Goal: Information Seeking & Learning: Learn about a topic

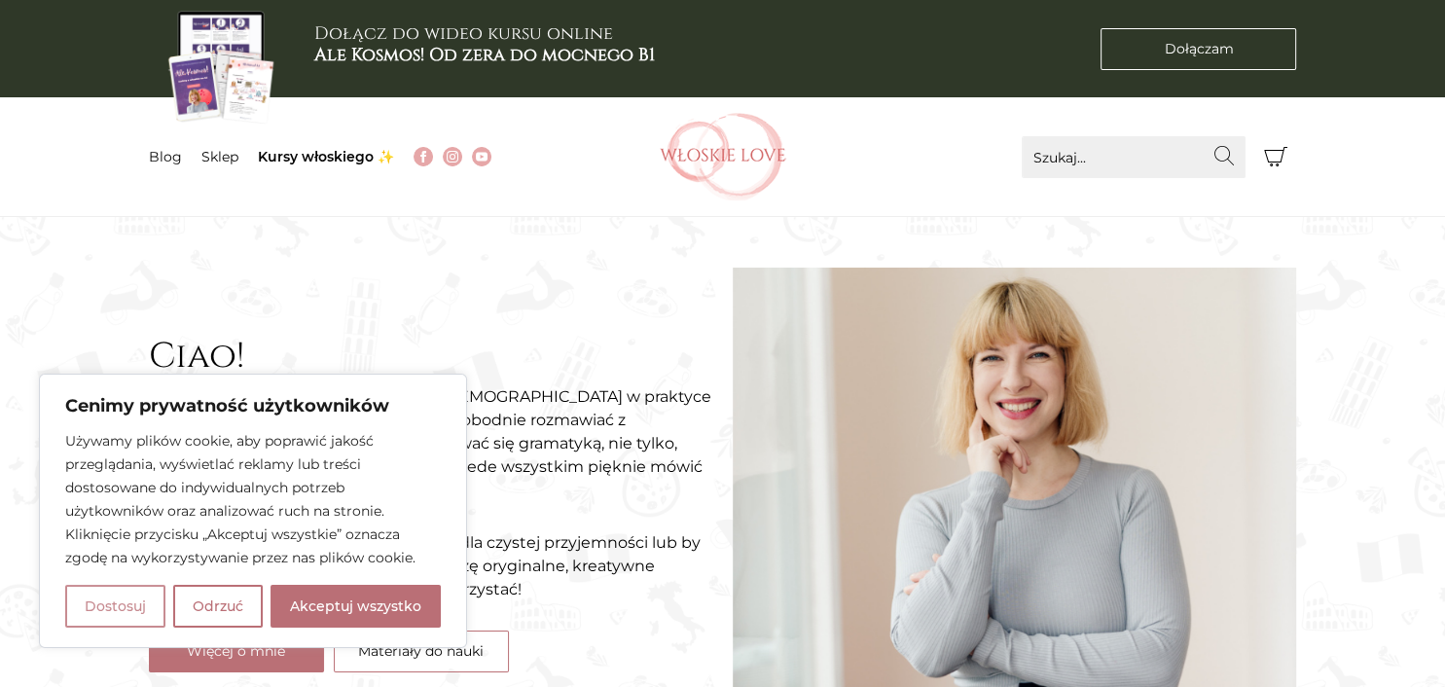
click at [154, 593] on button "Dostosuj" at bounding box center [115, 606] width 100 height 43
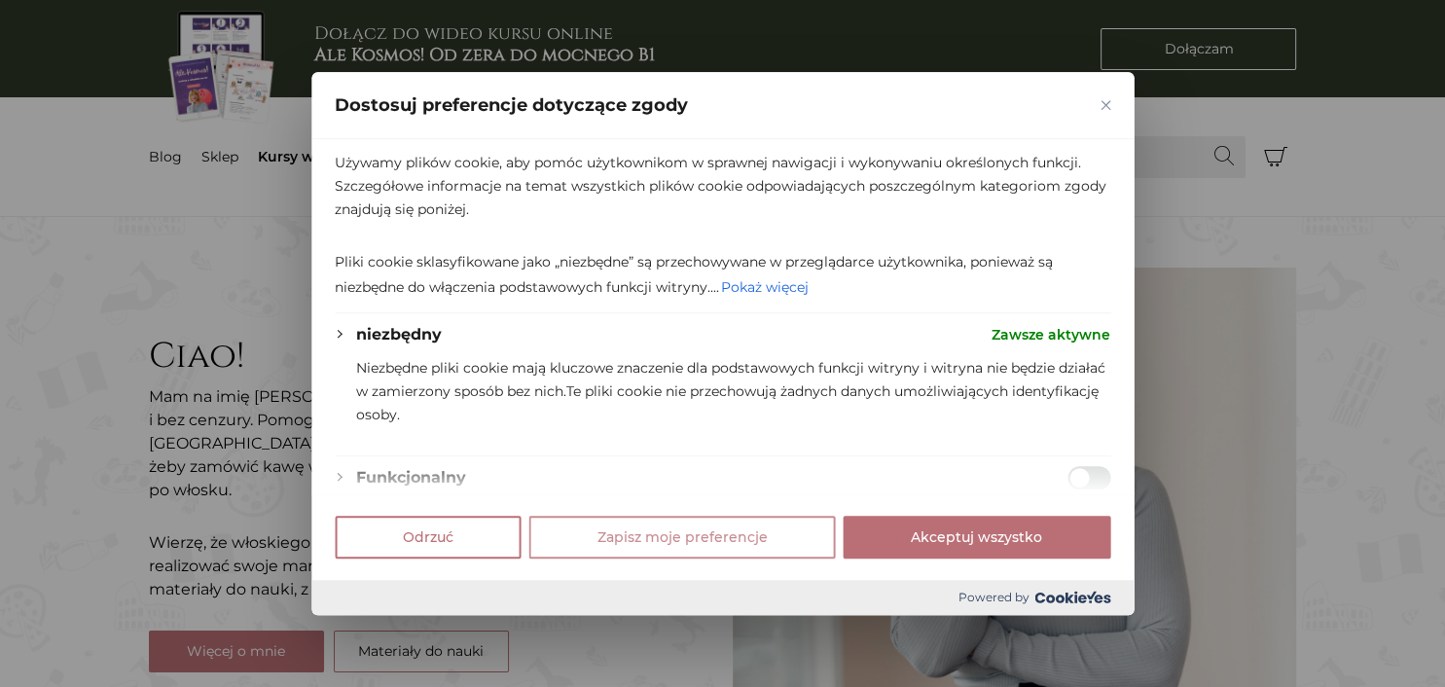
click at [1106, 104] on img "Blisko" at bounding box center [1105, 105] width 10 height 10
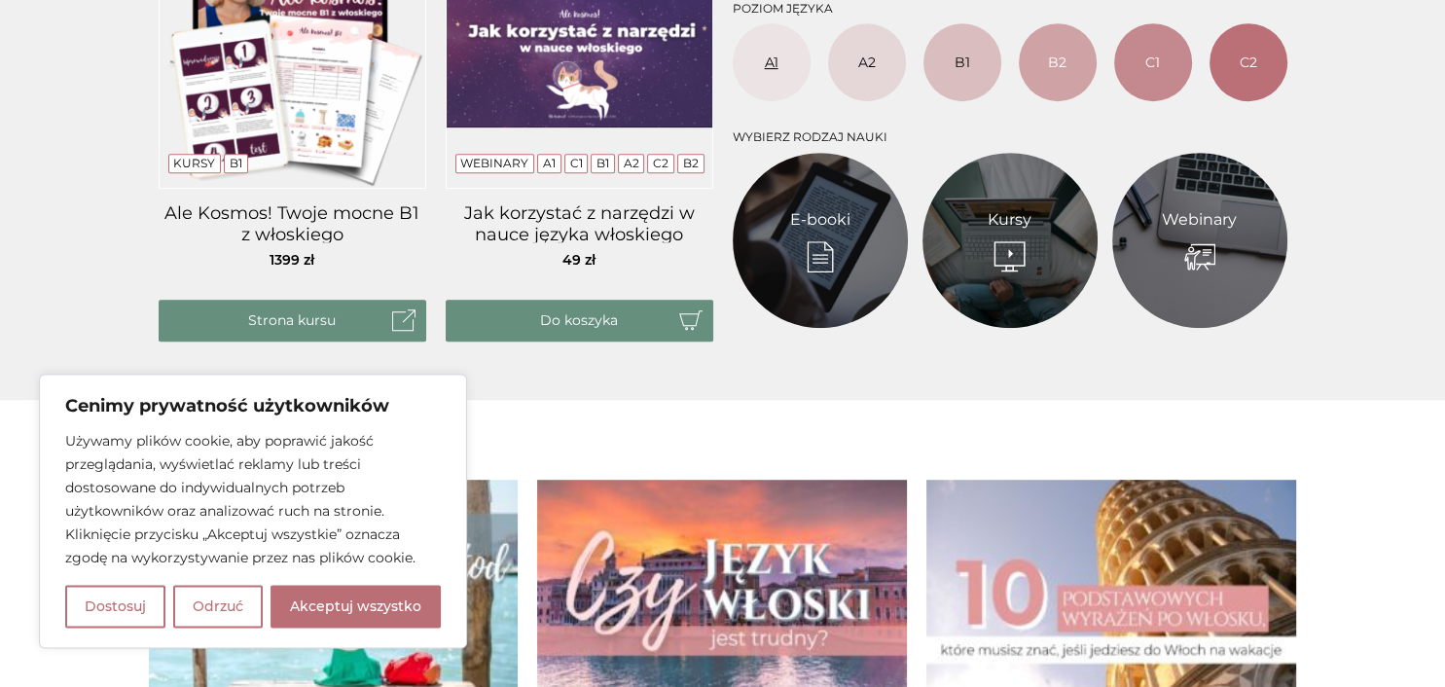
scroll to position [1027, 0]
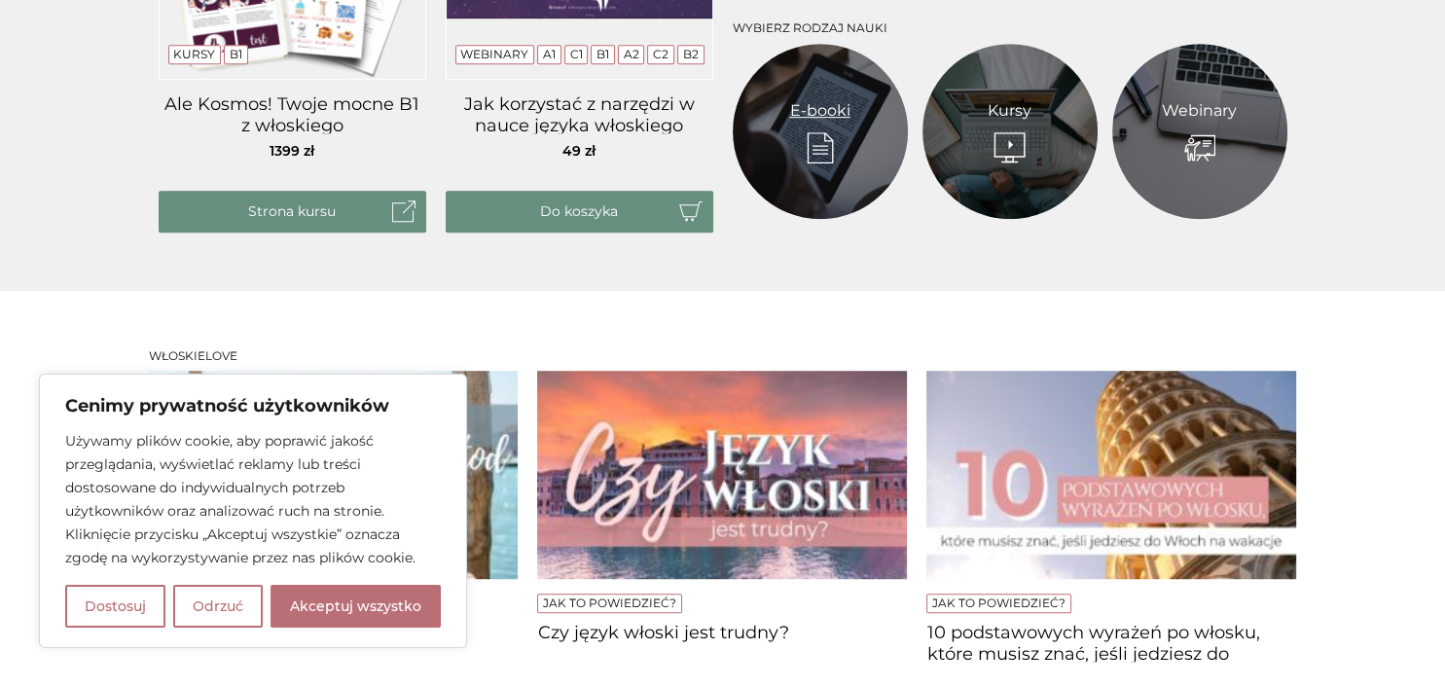
click at [813, 115] on link "E-booki" at bounding box center [820, 110] width 60 height 23
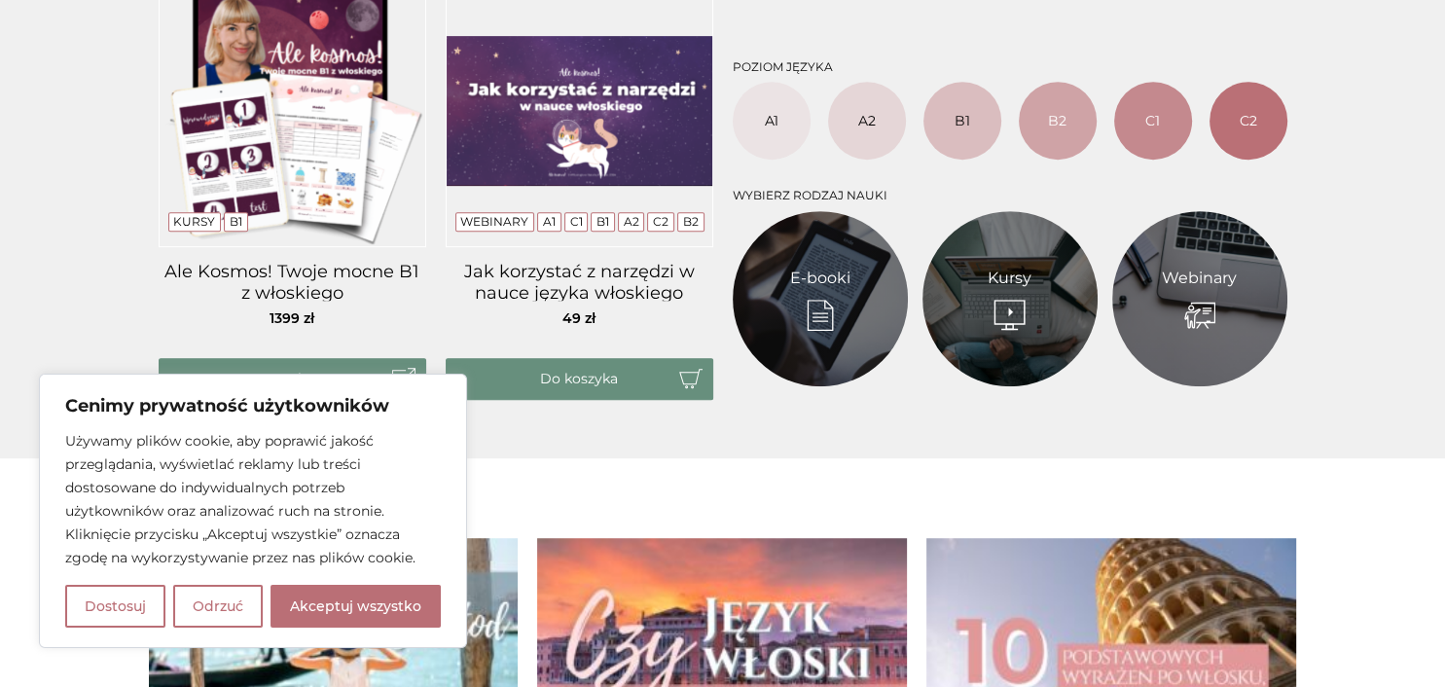
scroll to position [616, 0]
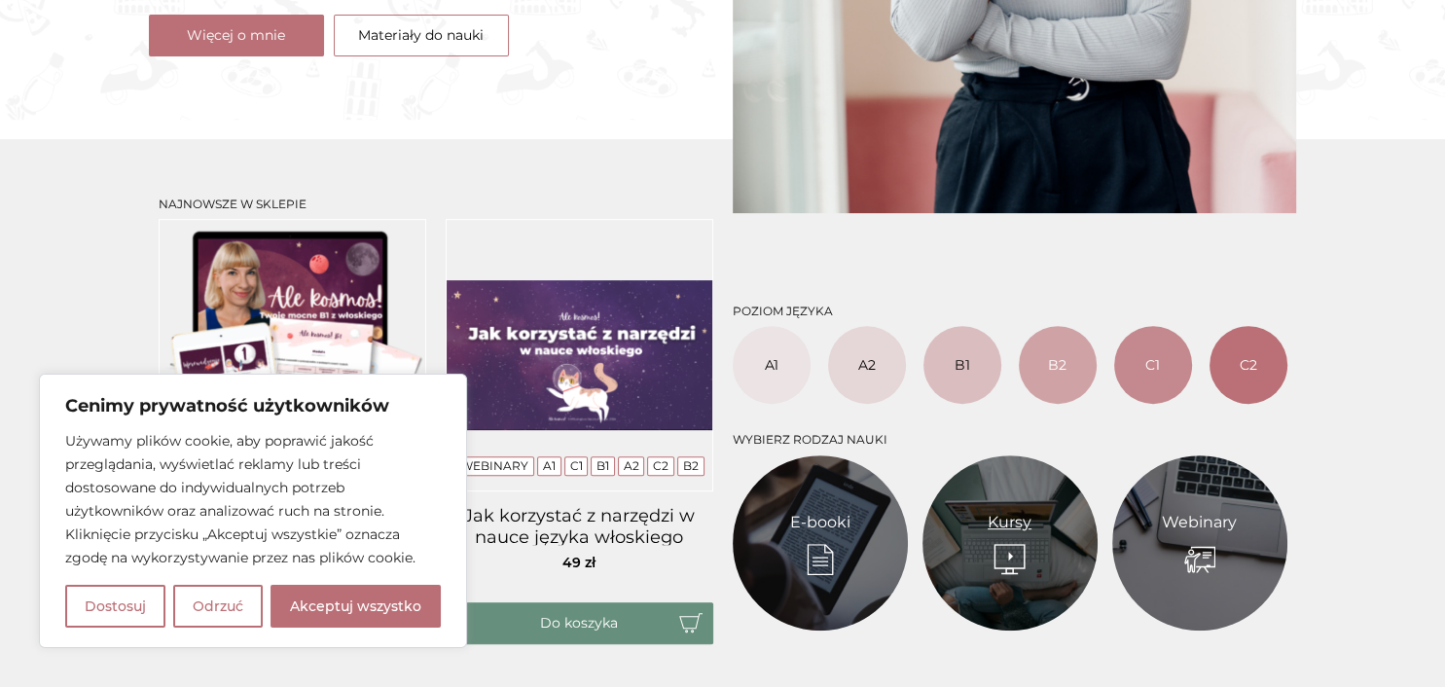
click at [1031, 534] on link "Kursy" at bounding box center [1009, 522] width 44 height 23
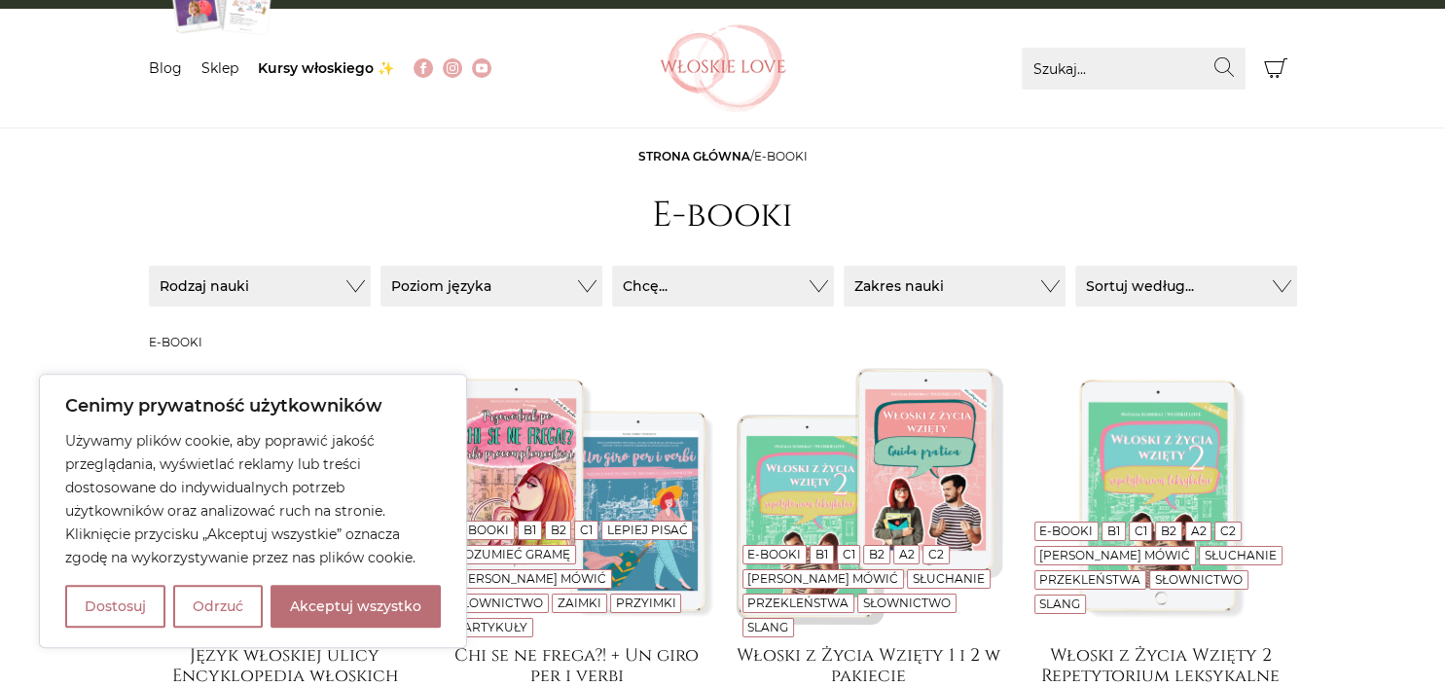
scroll to position [205, 0]
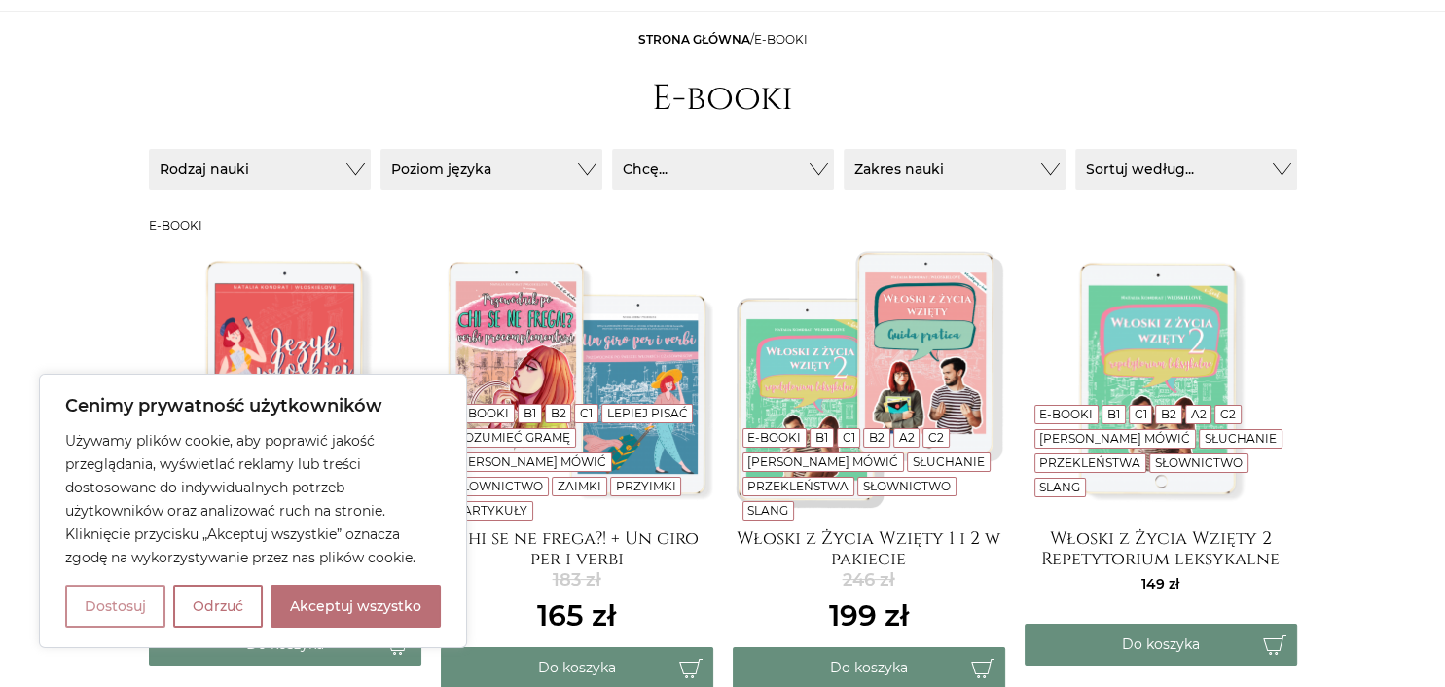
click at [150, 604] on button "Dostosuj" at bounding box center [115, 606] width 100 height 43
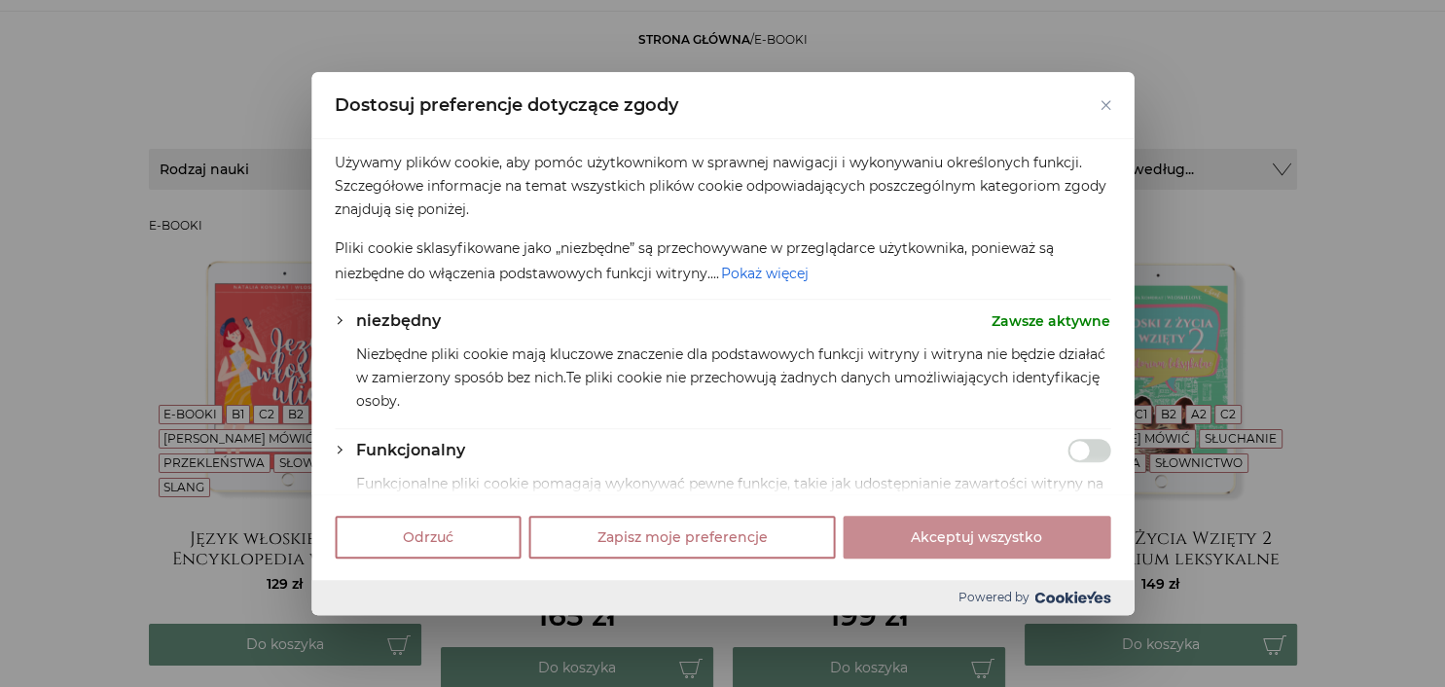
click at [950, 538] on button "Akceptuj wszystko" at bounding box center [976, 537] width 268 height 43
checkbox input "true"
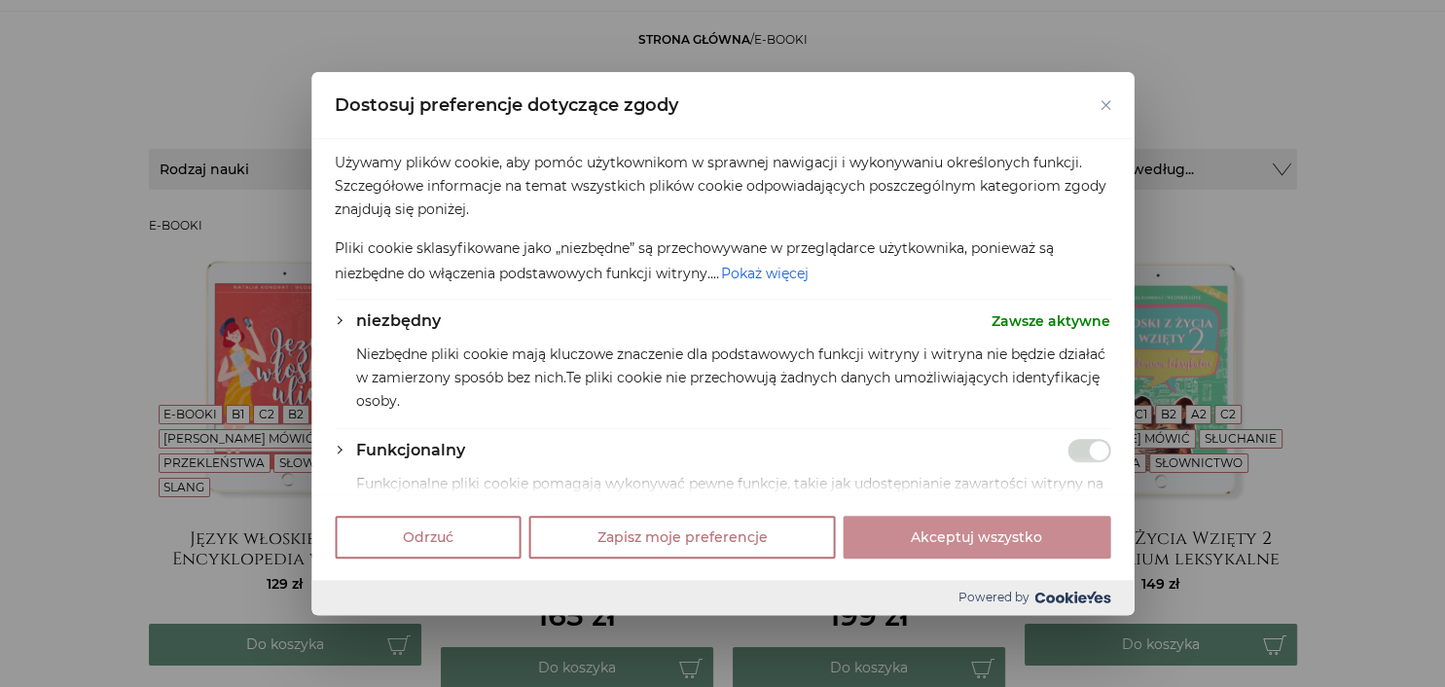
checkbox input "true"
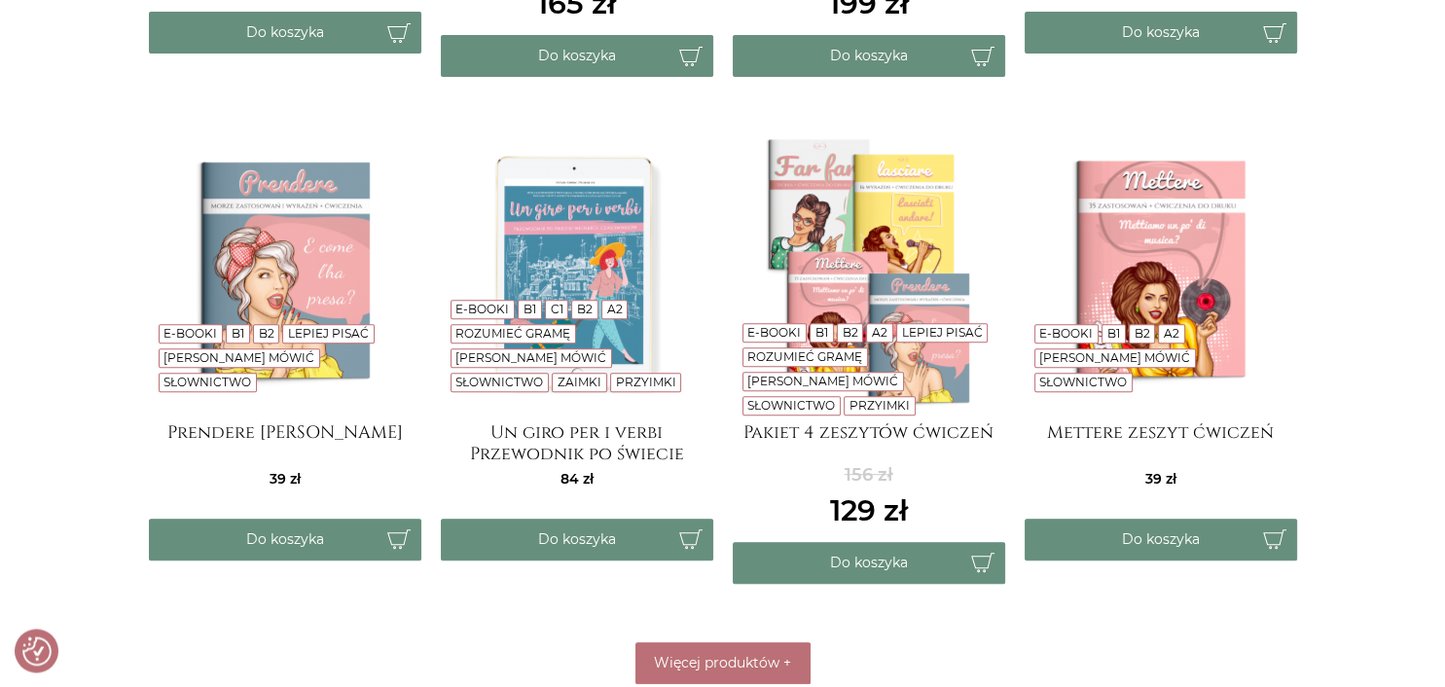
scroll to position [1129, 0]
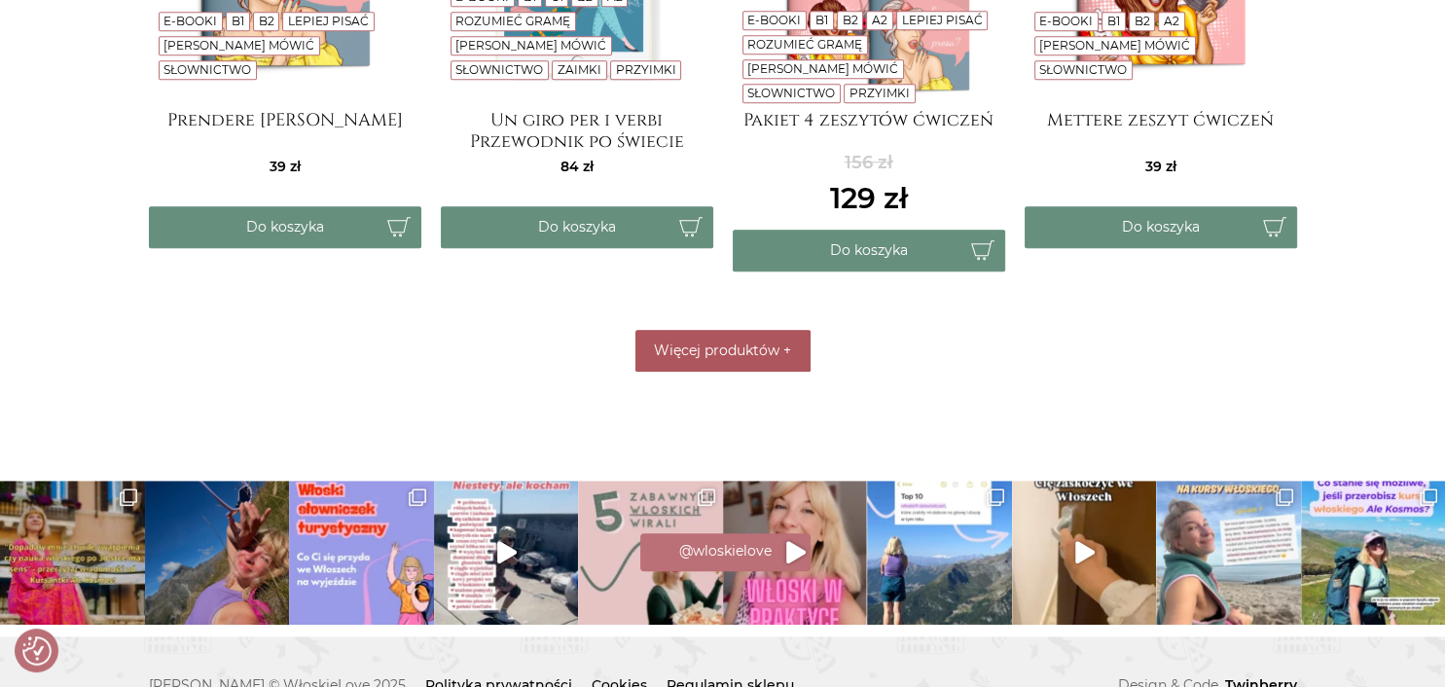
click at [691, 360] on button "Więcej produktów +" at bounding box center [722, 351] width 175 height 42
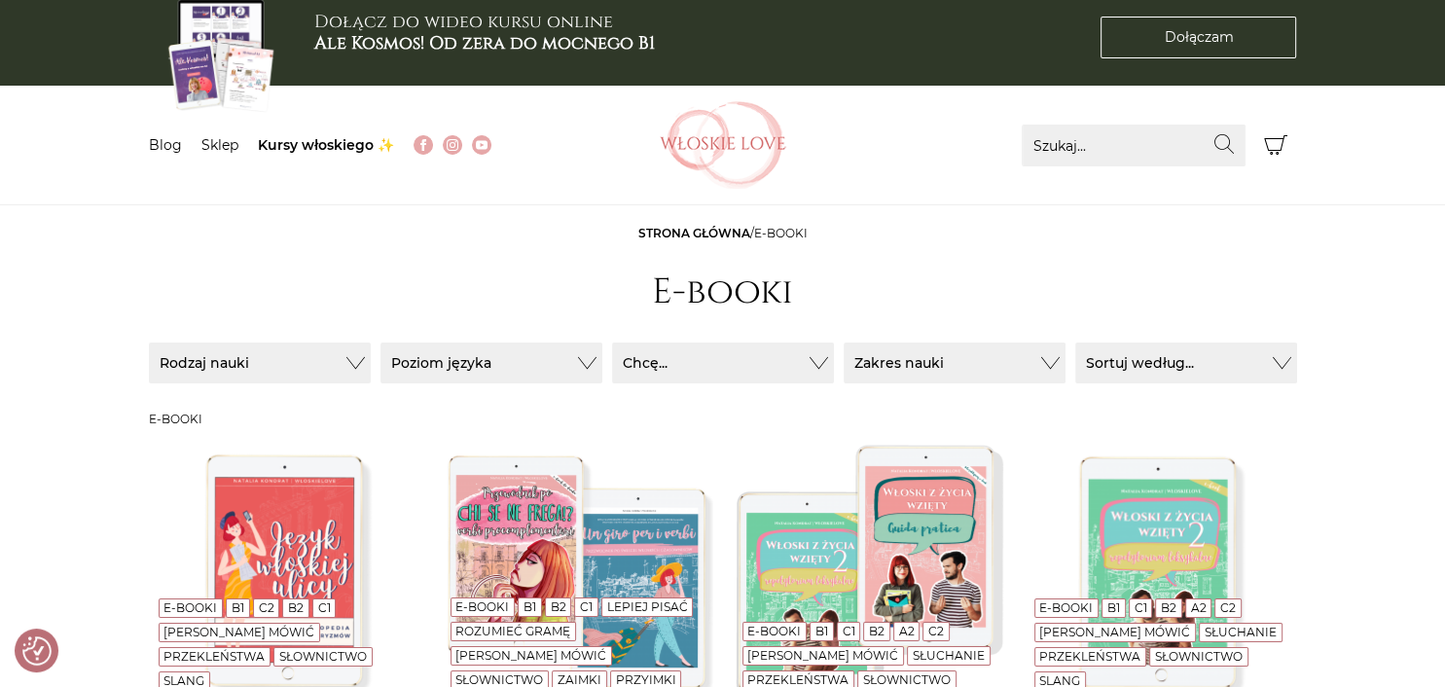
scroll to position [0, 0]
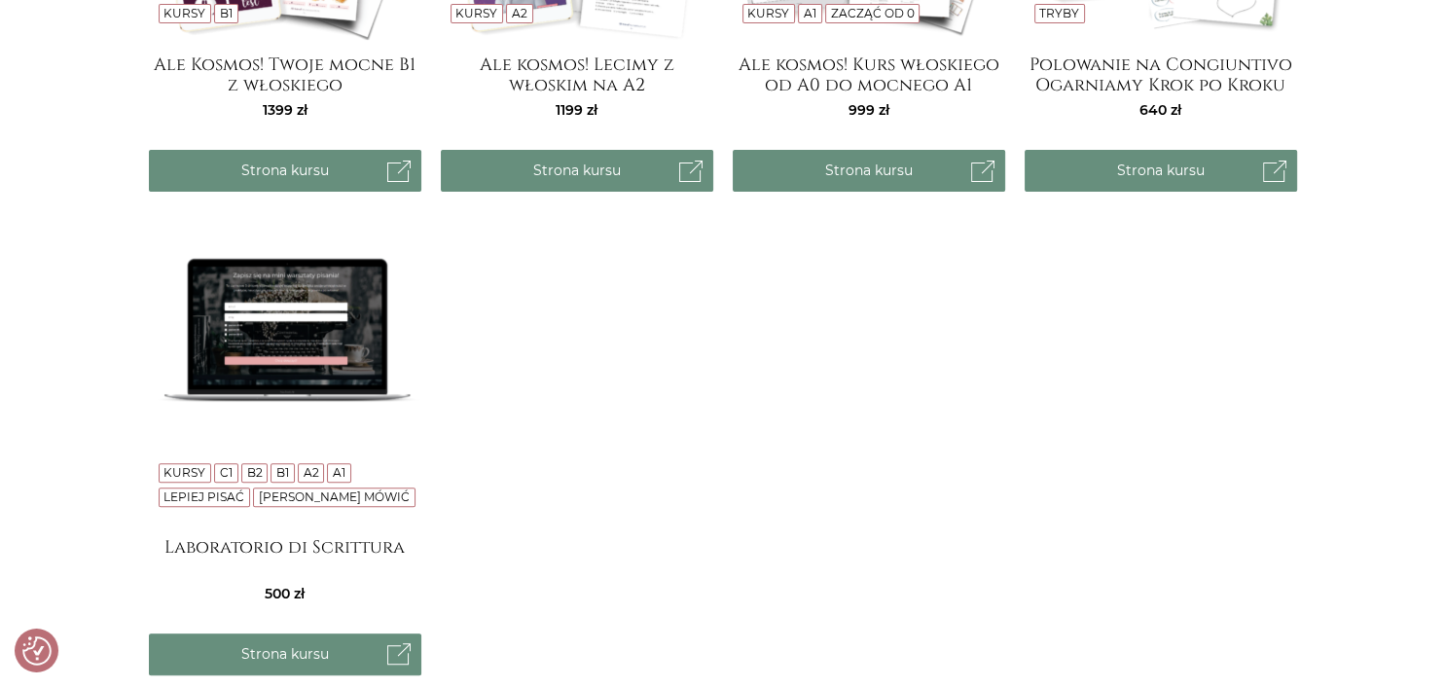
scroll to position [719, 0]
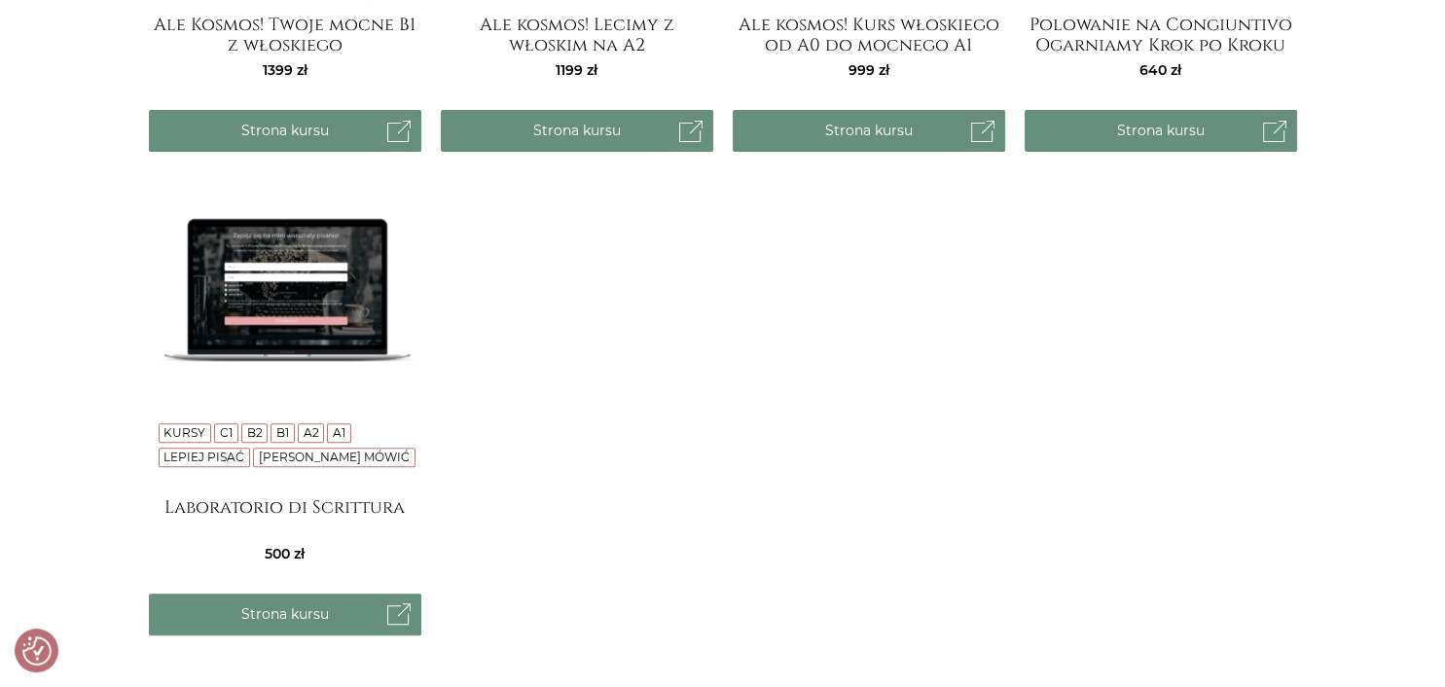
click at [315, 337] on img at bounding box center [285, 346] width 272 height 272
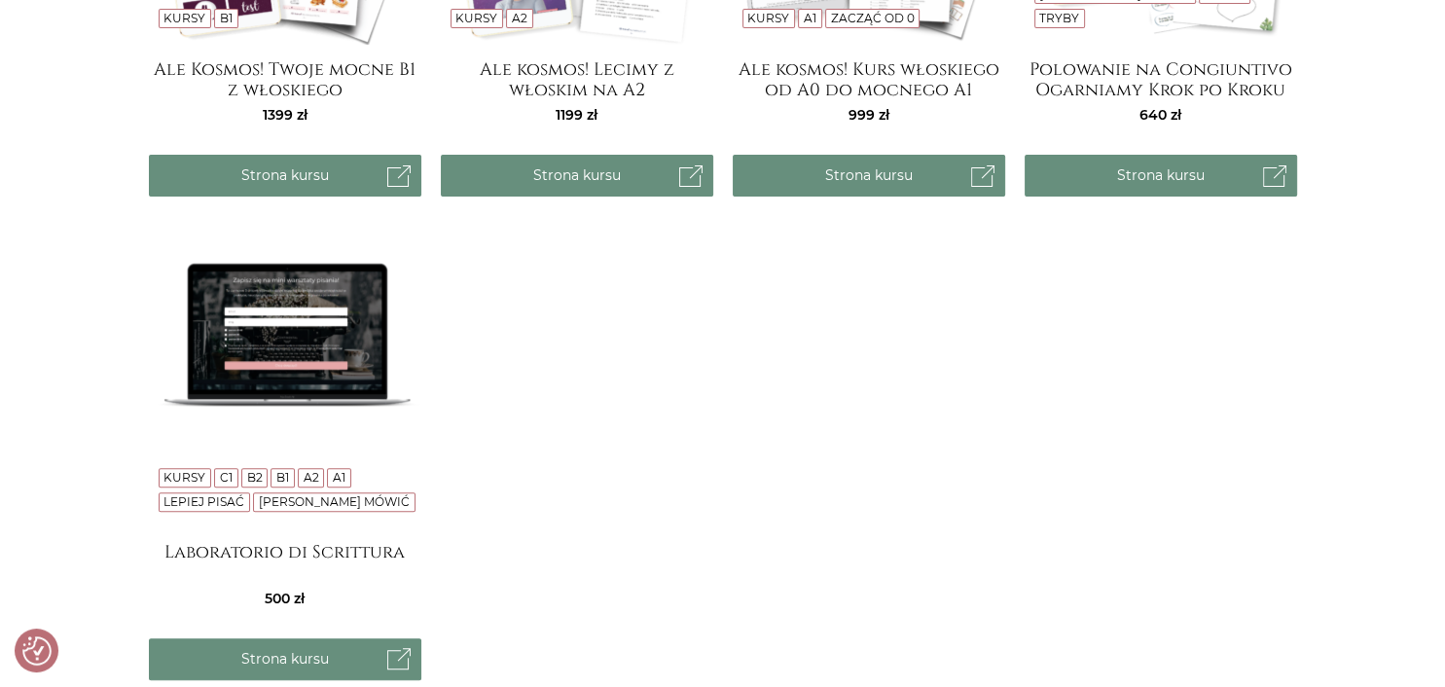
scroll to position [264, 0]
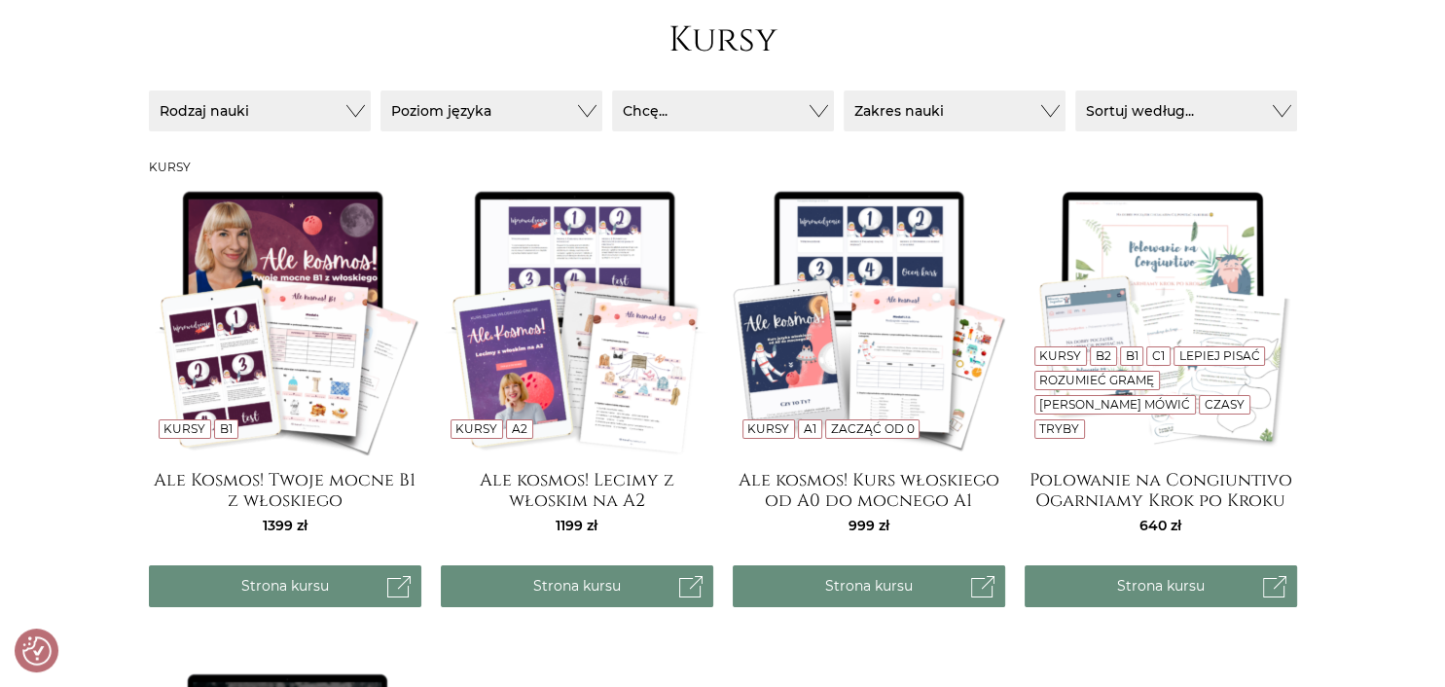
click at [839, 431] on link "Zacząć od 0" at bounding box center [872, 428] width 84 height 15
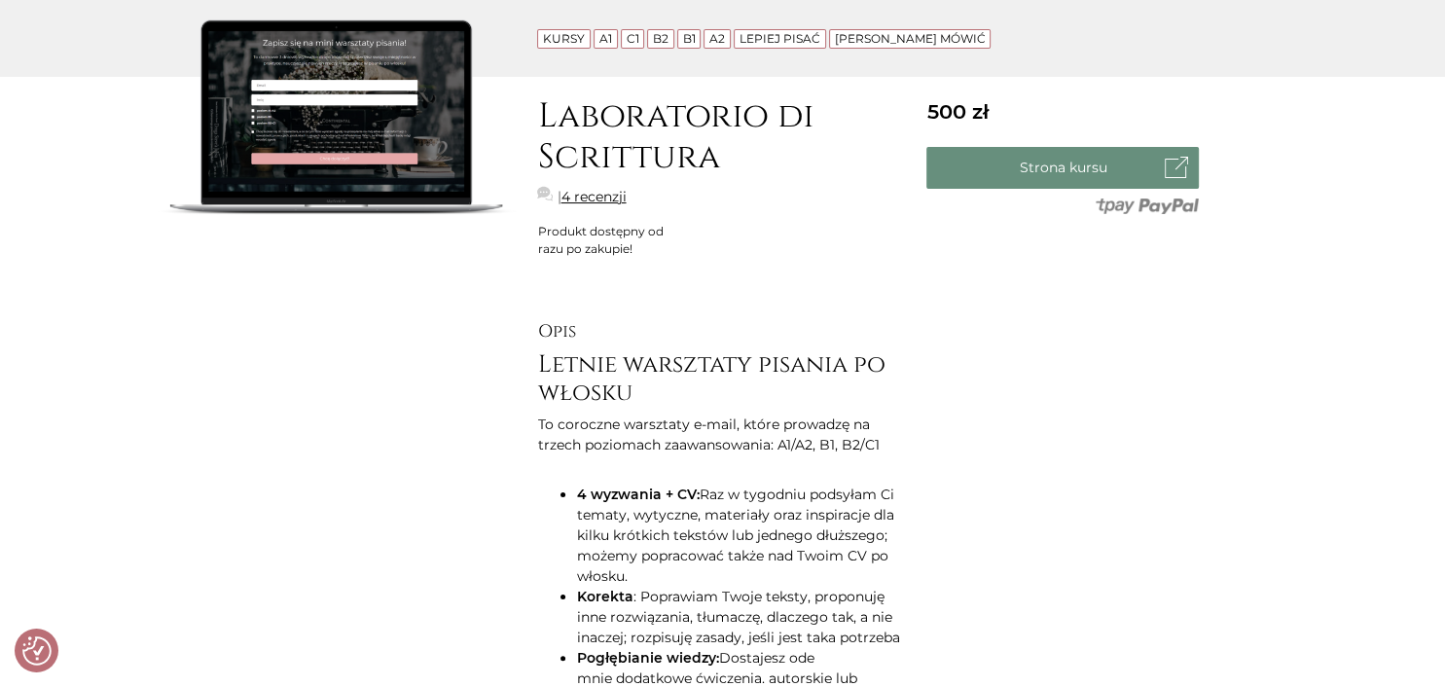
scroll to position [307, 0]
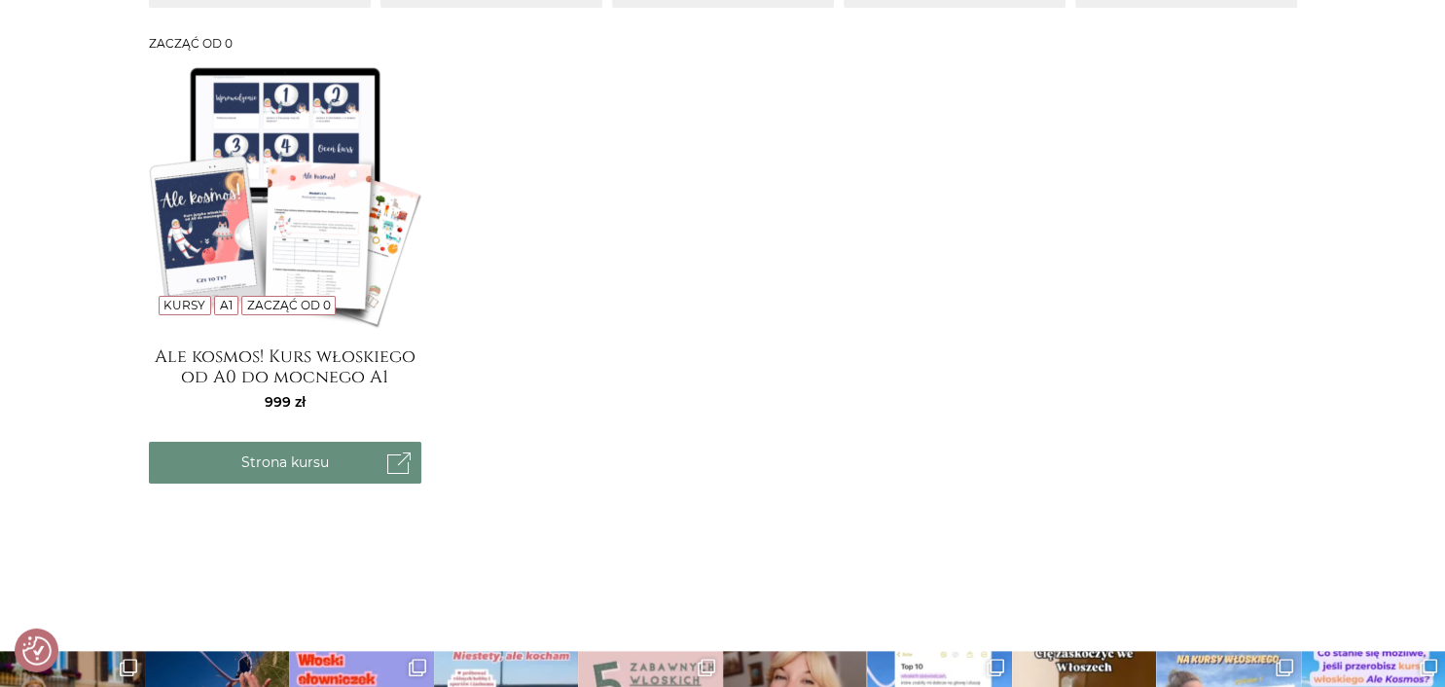
scroll to position [411, 0]
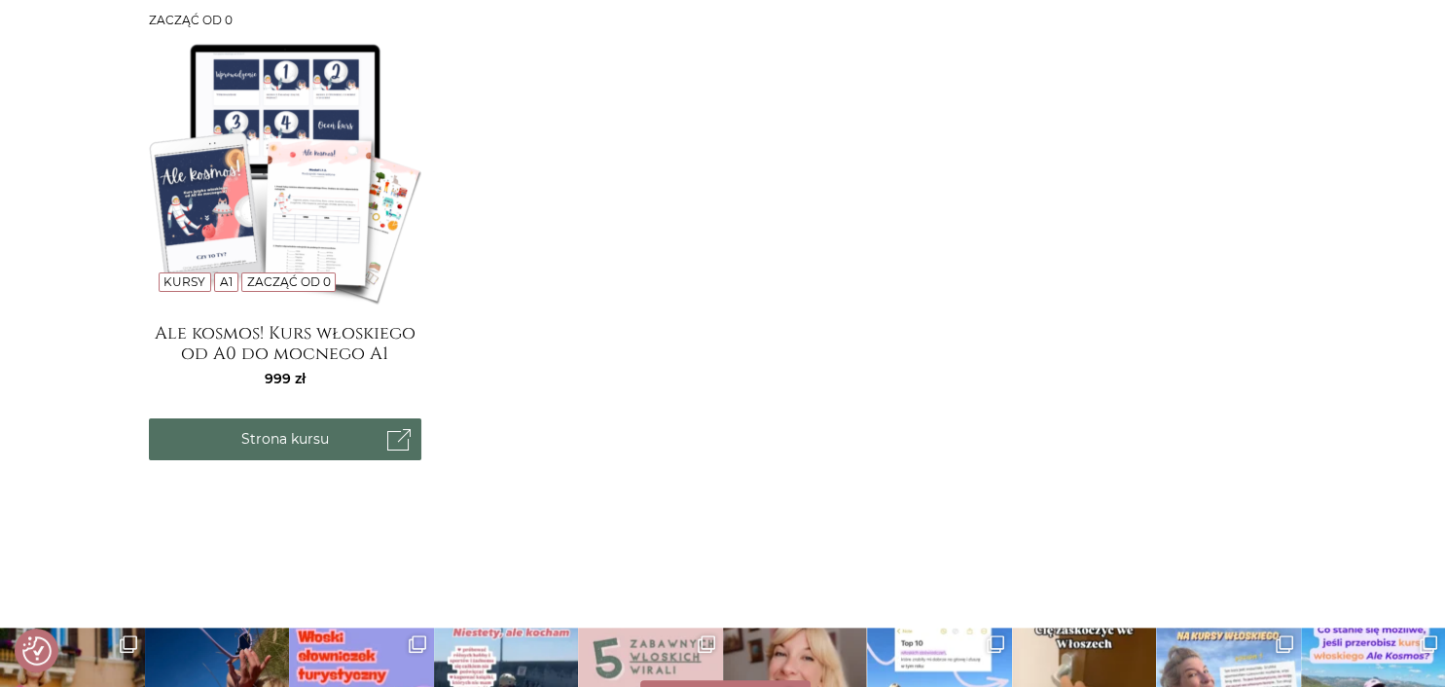
click at [305, 428] on link "Strona kursu" at bounding box center [285, 439] width 272 height 42
